Goal: Task Accomplishment & Management: Use online tool/utility

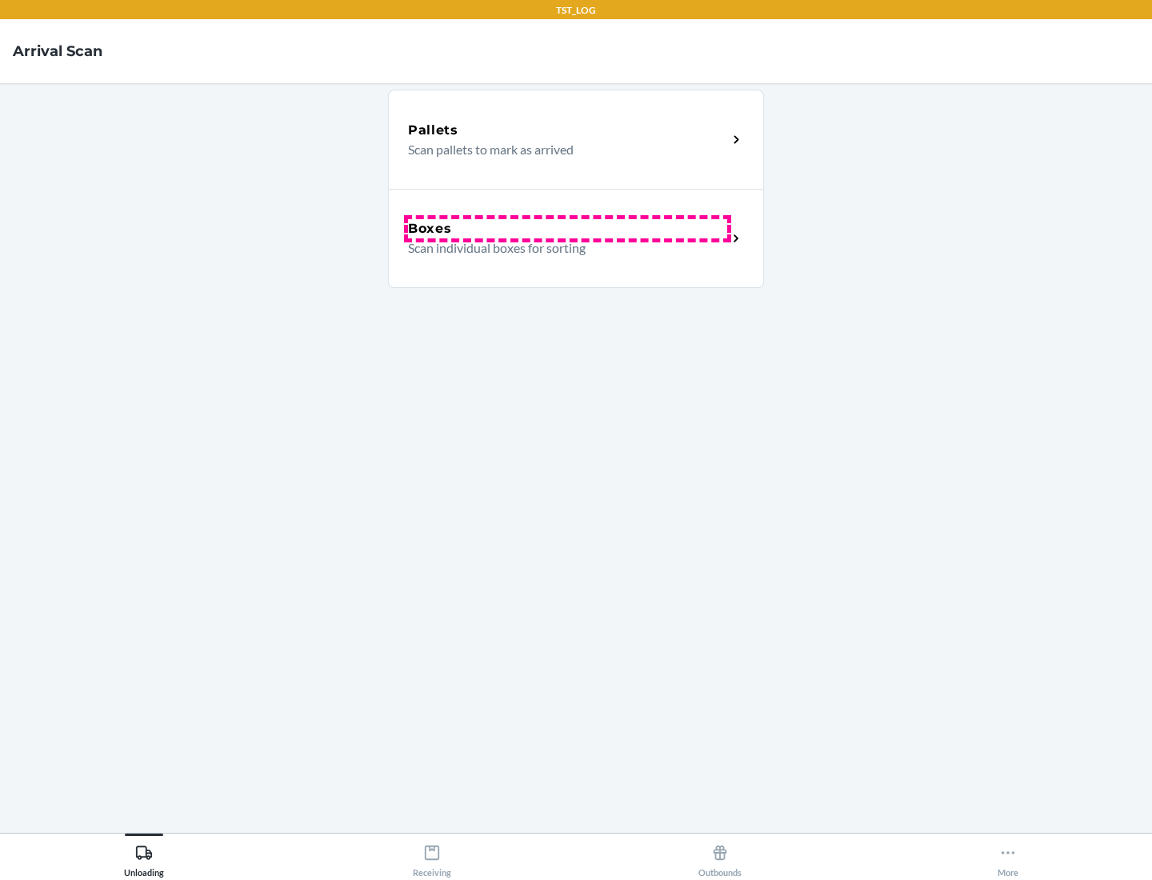
click at [567, 229] on div "Boxes" at bounding box center [567, 228] width 319 height 19
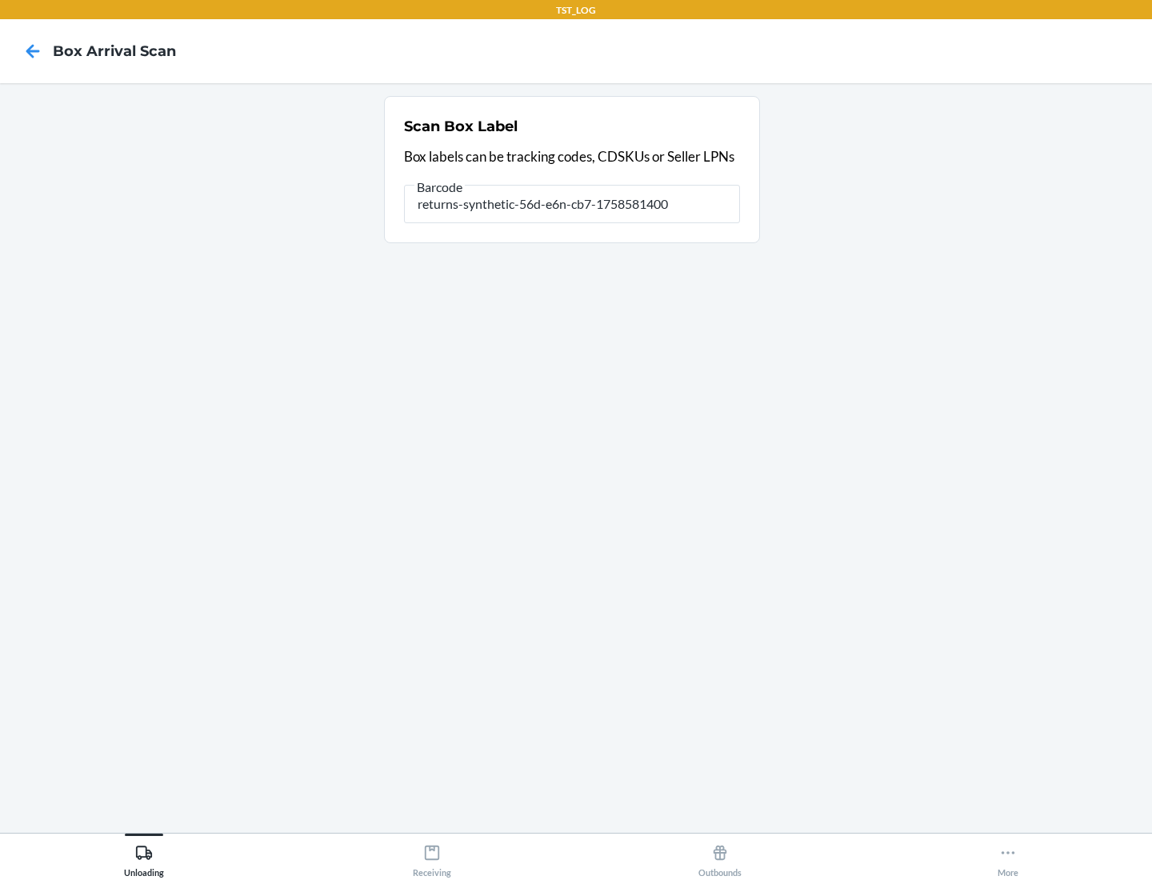
type input "returns-synthetic-56d-e6n-cb7-1758581400"
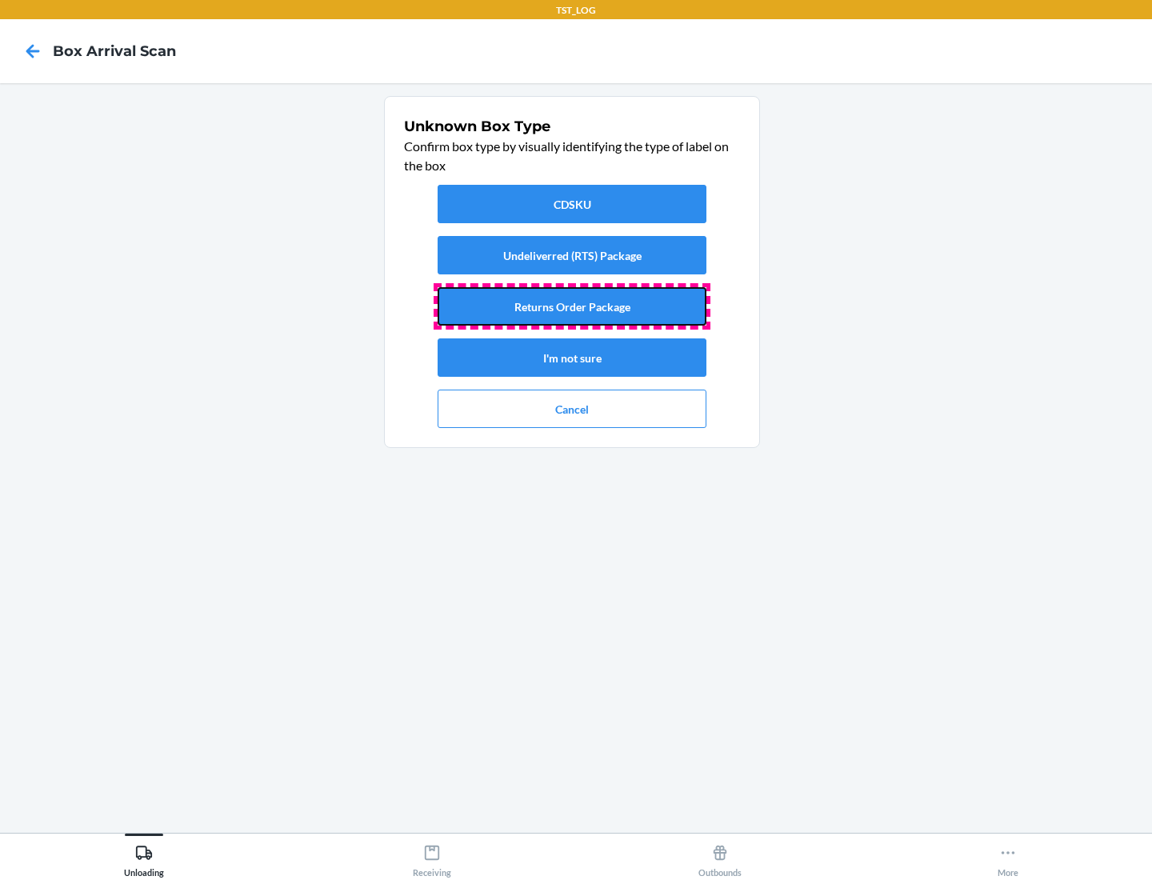
click at [572, 306] on button "Returns Order Package" at bounding box center [572, 306] width 269 height 38
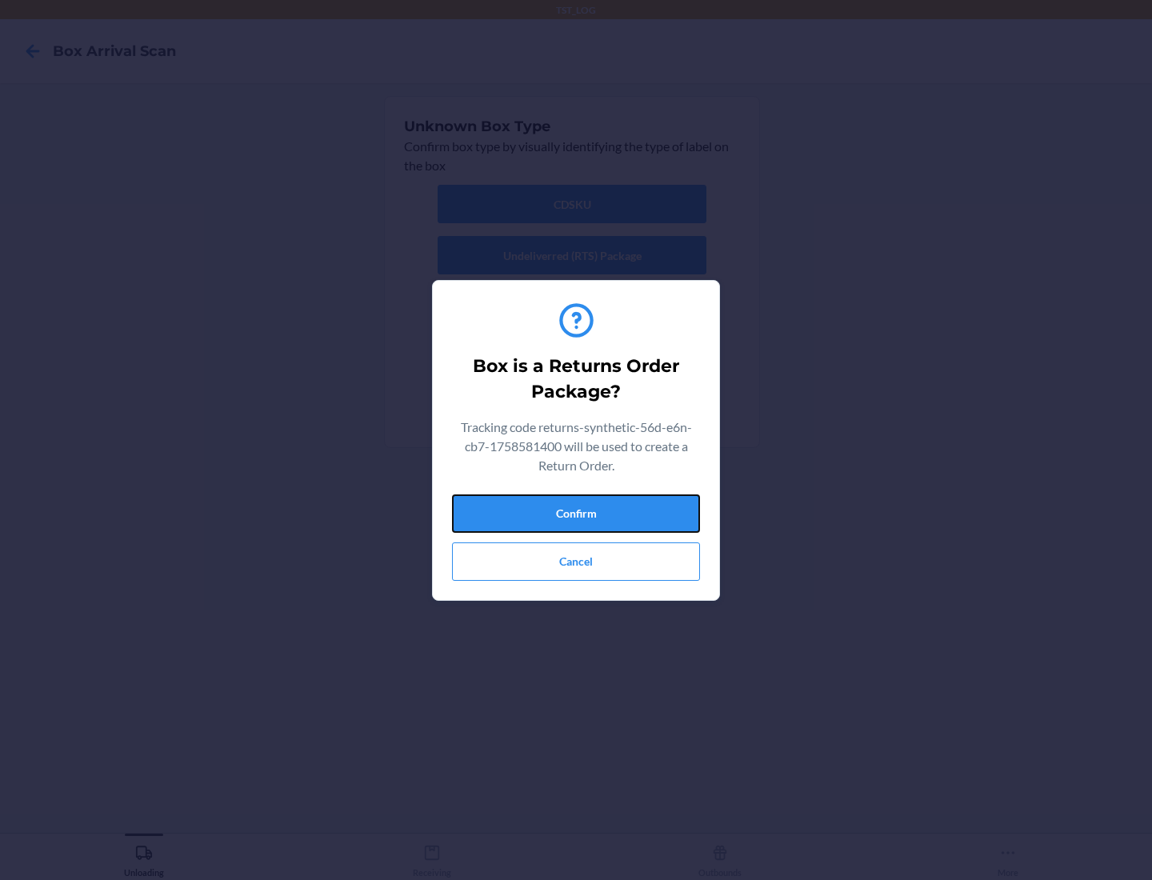
click at [576, 513] on button "Confirm" at bounding box center [576, 514] width 248 height 38
